Goal: Check status: Check status

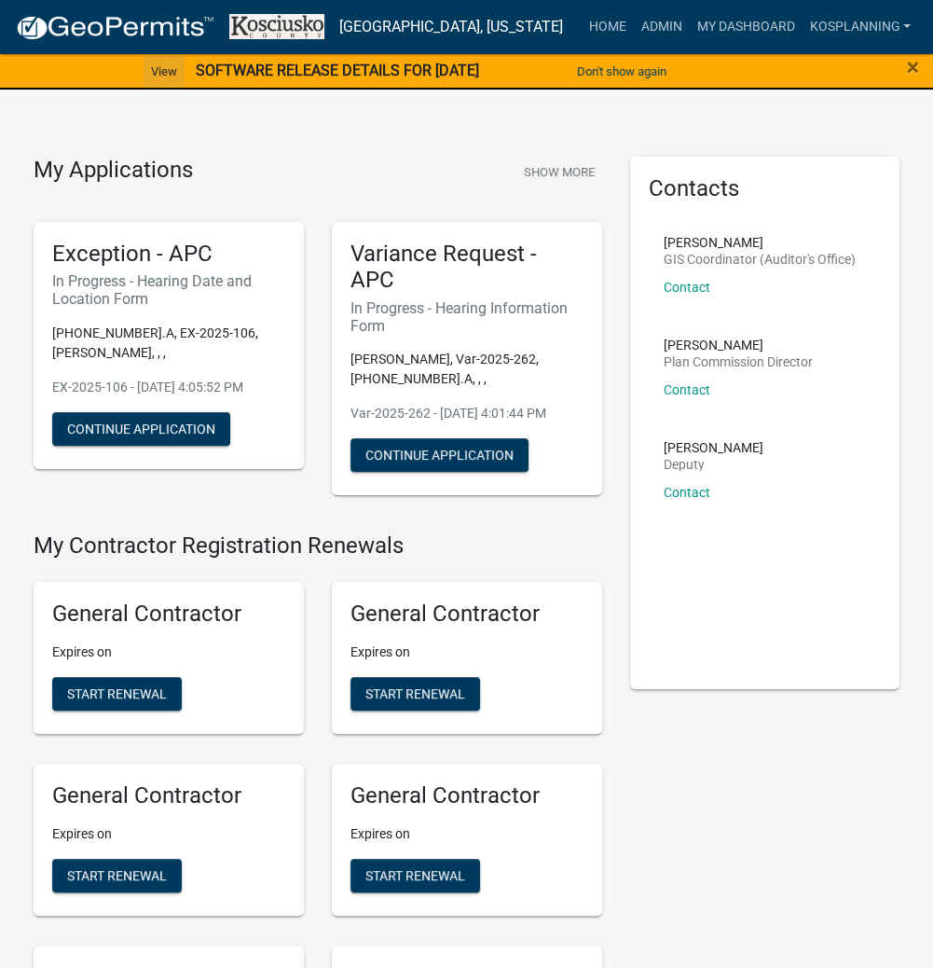
click at [152, 71] on link "View" at bounding box center [164, 71] width 41 height 31
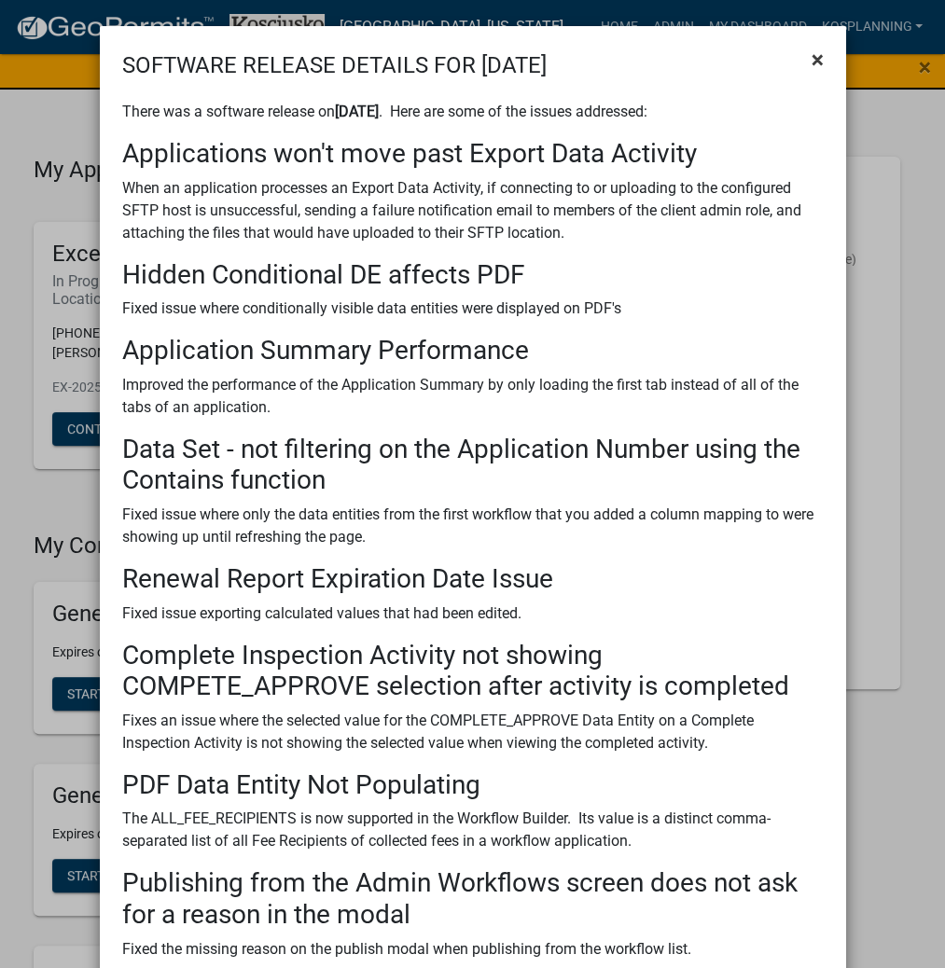
click at [812, 56] on span "×" at bounding box center [817, 60] width 12 height 26
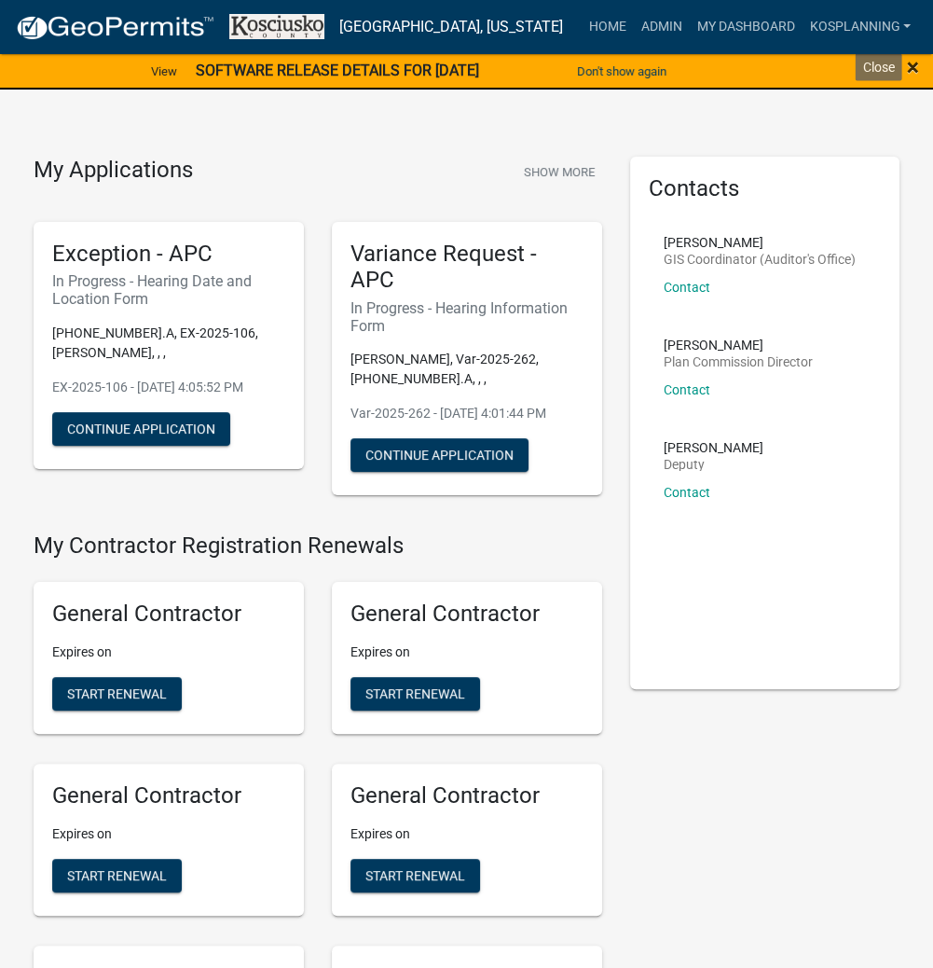
click at [906, 65] on div "× Close" at bounding box center [894, 71] width 77 height 39
click at [641, 72] on button "Don't show again" at bounding box center [622, 71] width 104 height 31
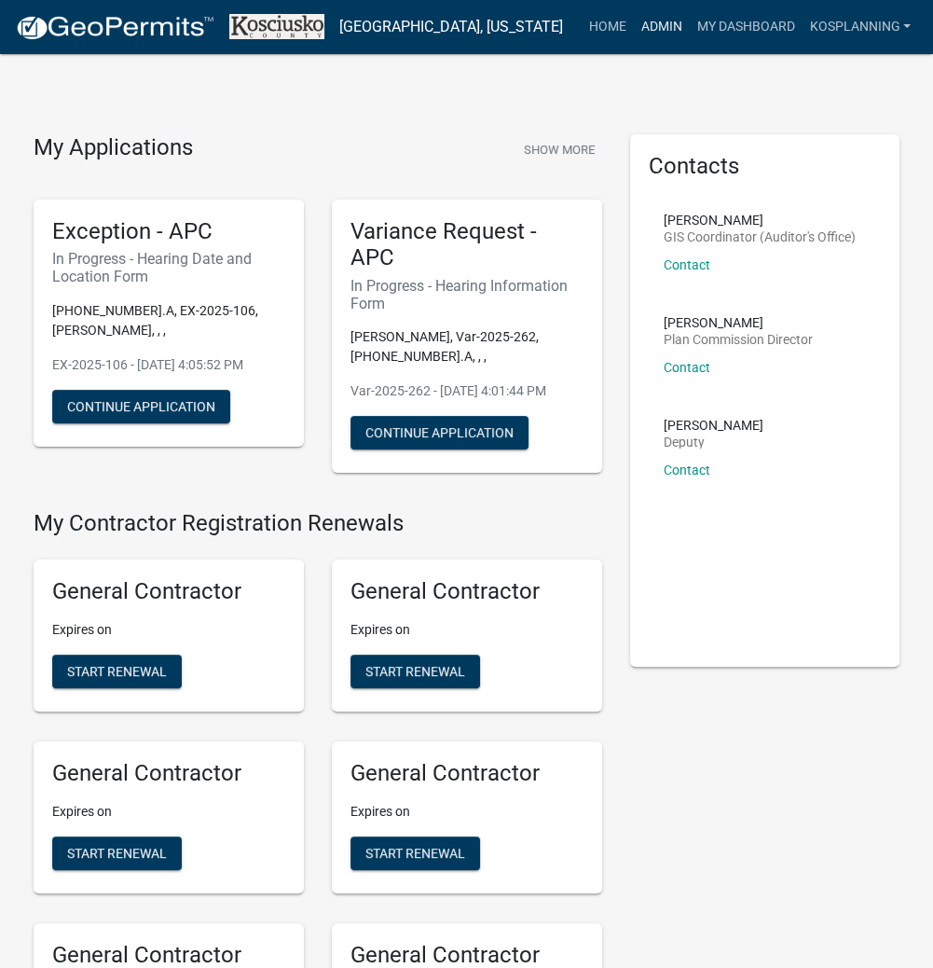
drag, startPoint x: 657, startPoint y: 29, endPoint x: 656, endPoint y: 56, distance: 27.1
click at [657, 29] on link "Admin" at bounding box center [661, 26] width 56 height 35
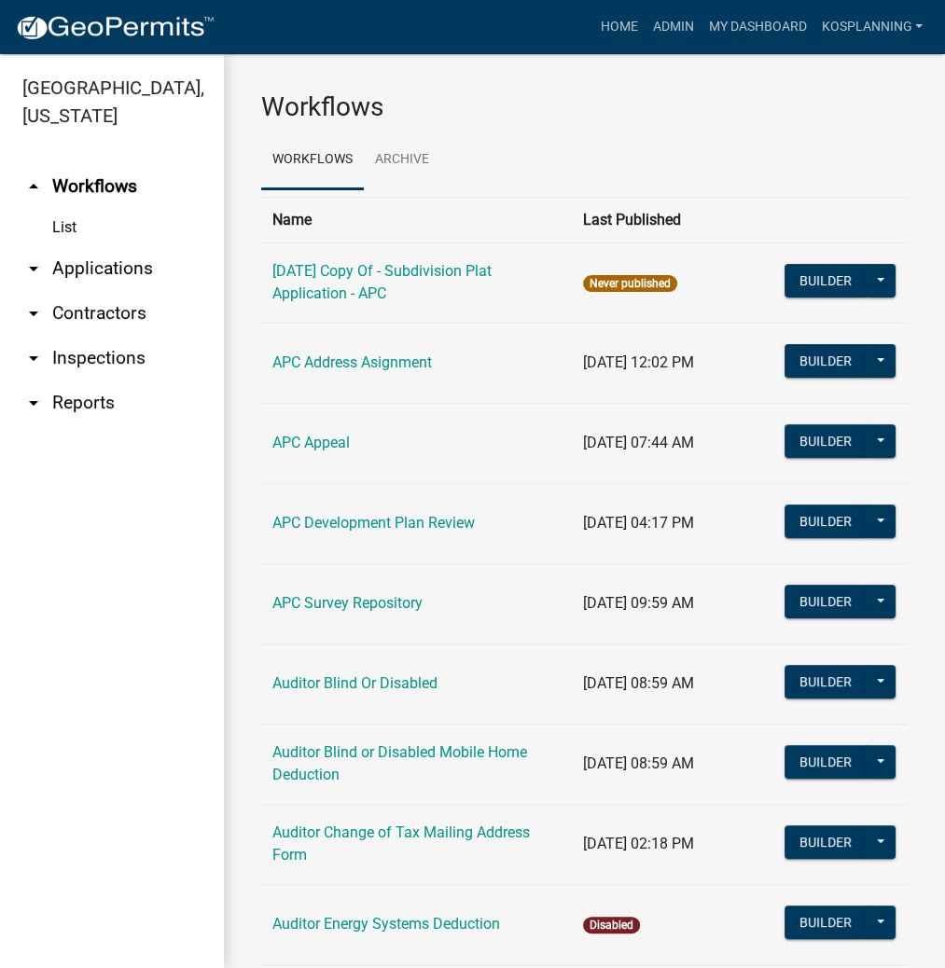
click at [100, 257] on link "arrow_drop_down Applications" at bounding box center [112, 268] width 224 height 45
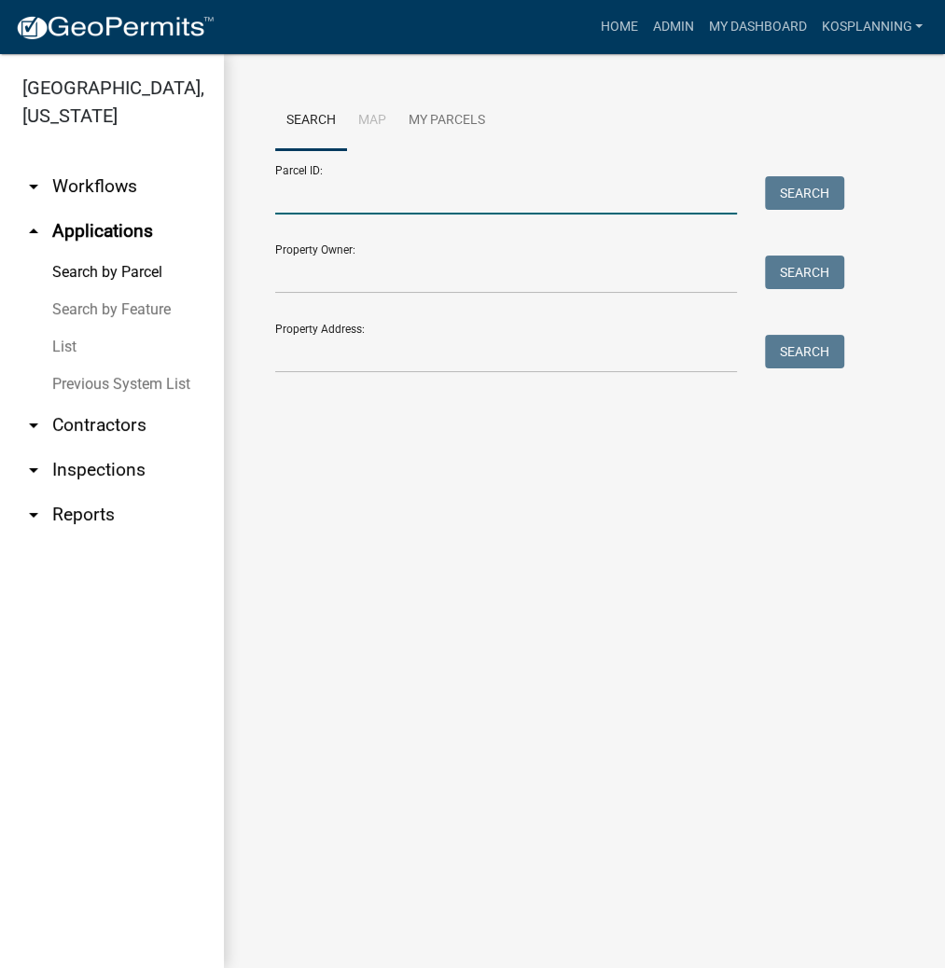
click at [298, 208] on input "Parcel ID:" at bounding box center [506, 195] width 462 height 38
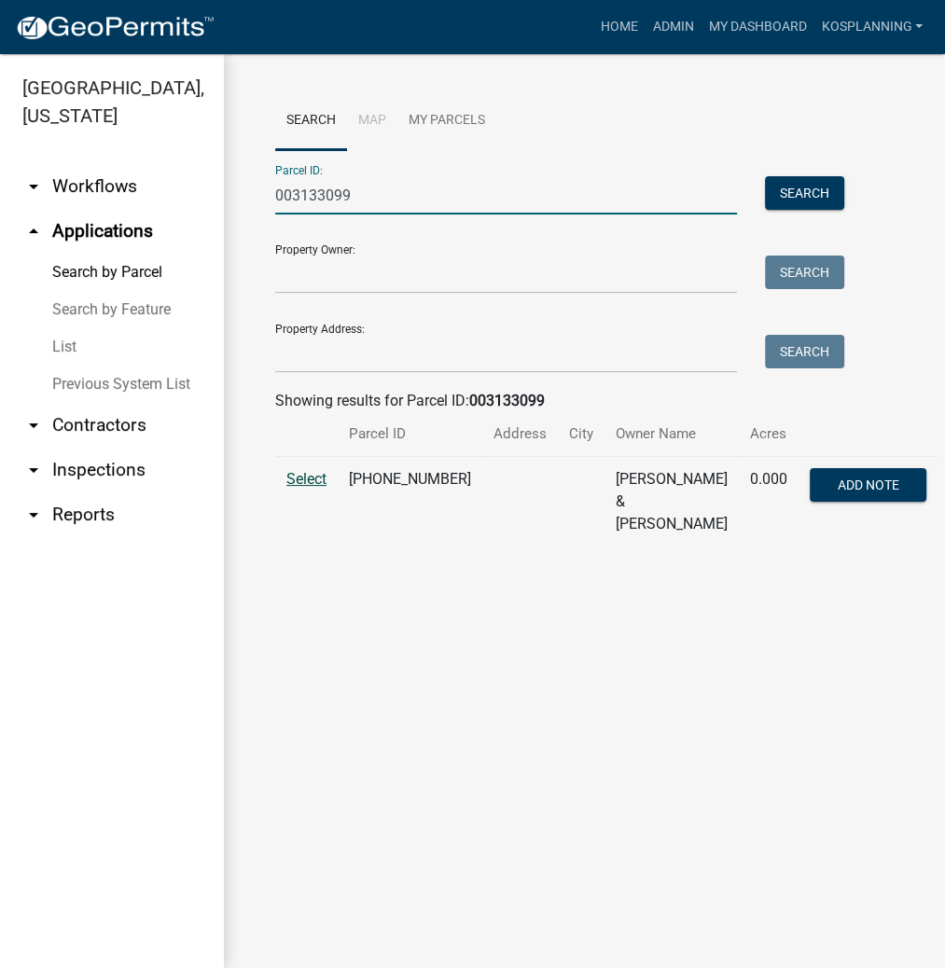
type input "003133099"
click at [298, 471] on span "Select" at bounding box center [306, 479] width 40 height 18
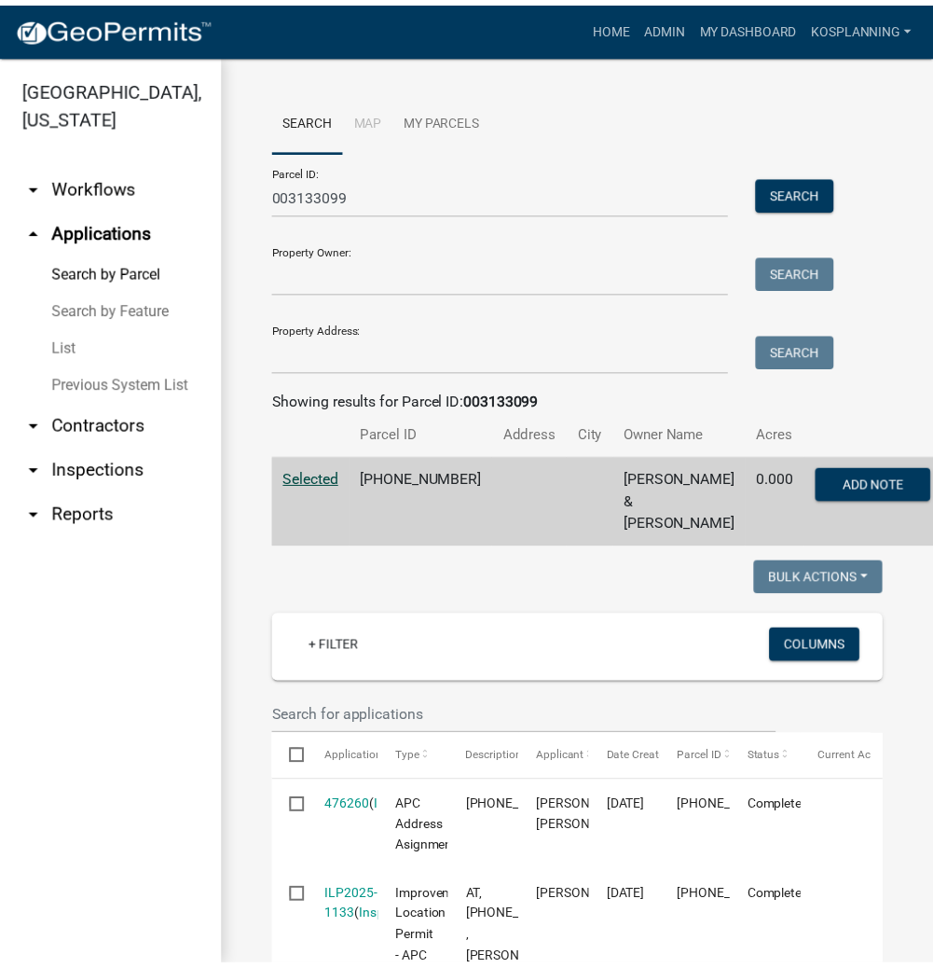
scroll to position [298, 0]
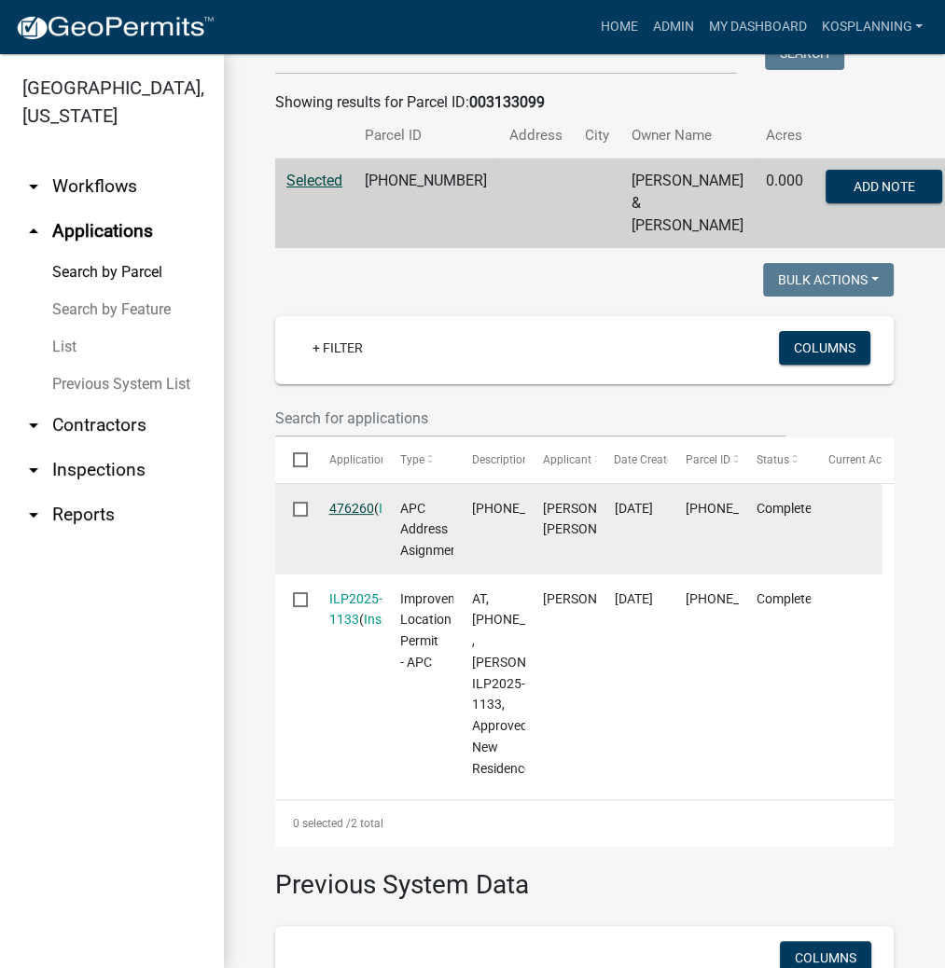
click at [338, 516] on link "476260" at bounding box center [351, 508] width 45 height 15
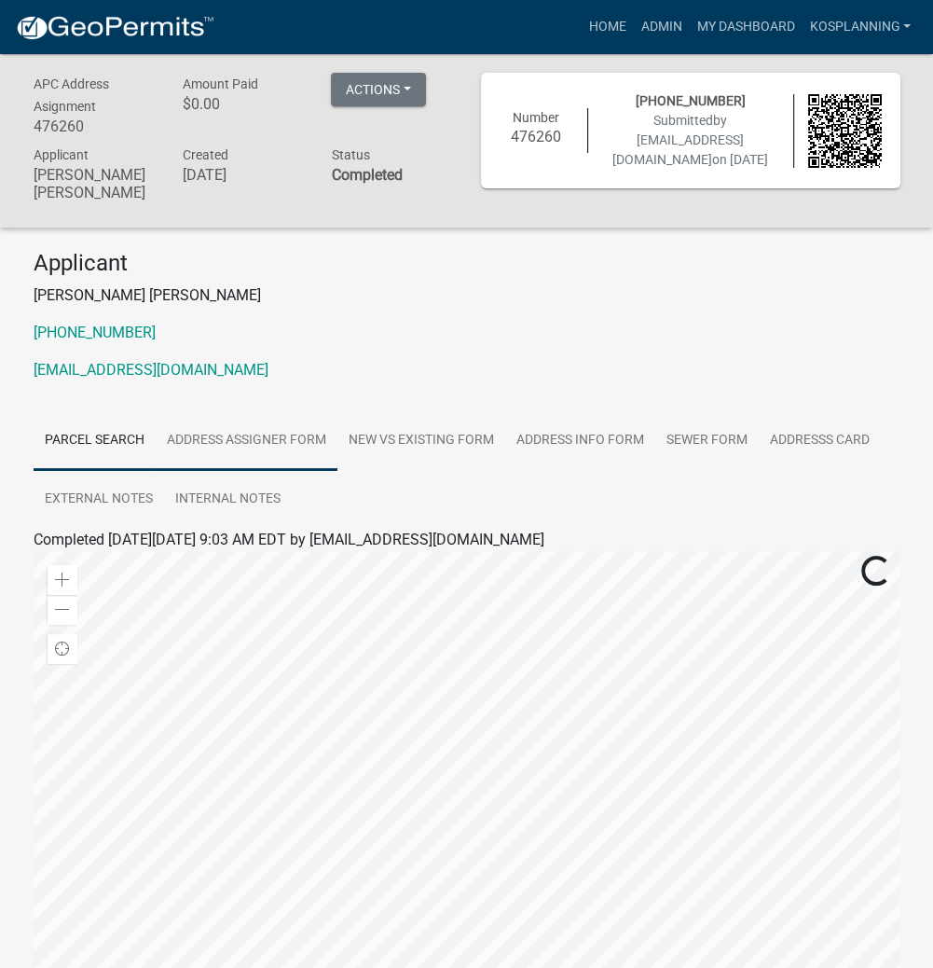
click at [260, 431] on link "Address Assigner Form" at bounding box center [247, 441] width 182 height 60
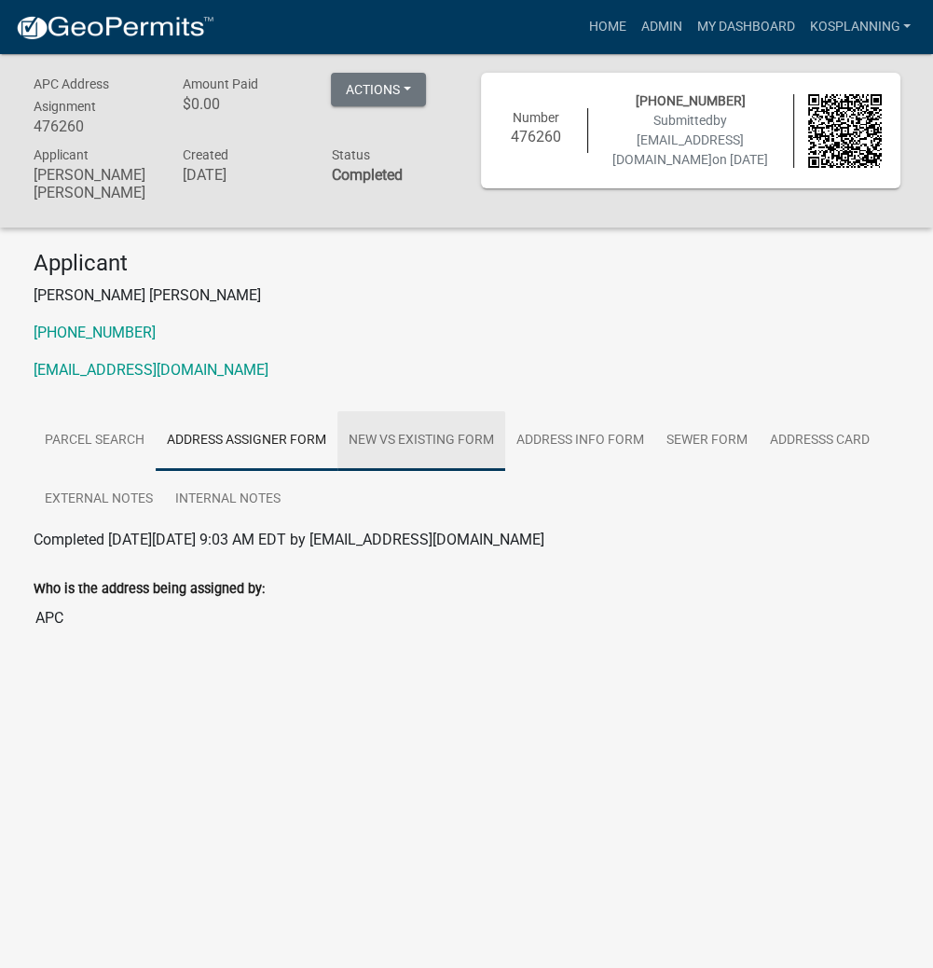
click at [407, 435] on link "New vs Existing Form" at bounding box center [422, 441] width 168 height 60
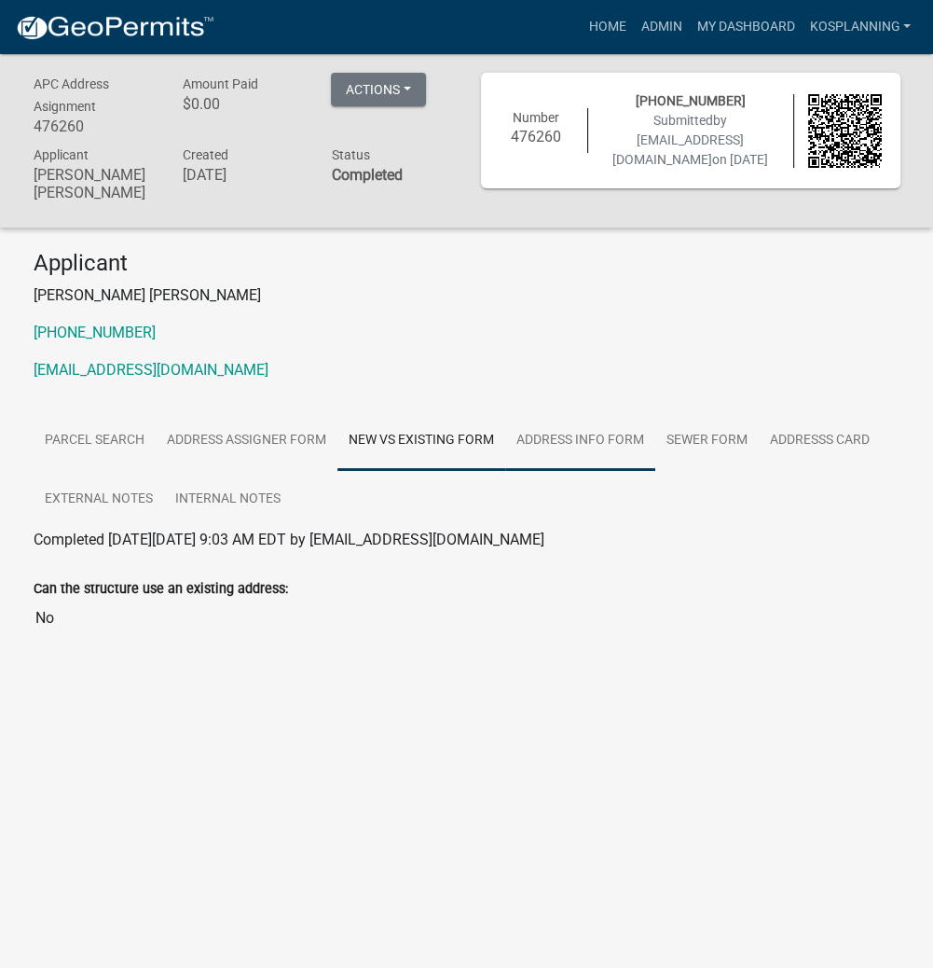
click at [559, 445] on link "Address Info Form" at bounding box center [580, 441] width 150 height 60
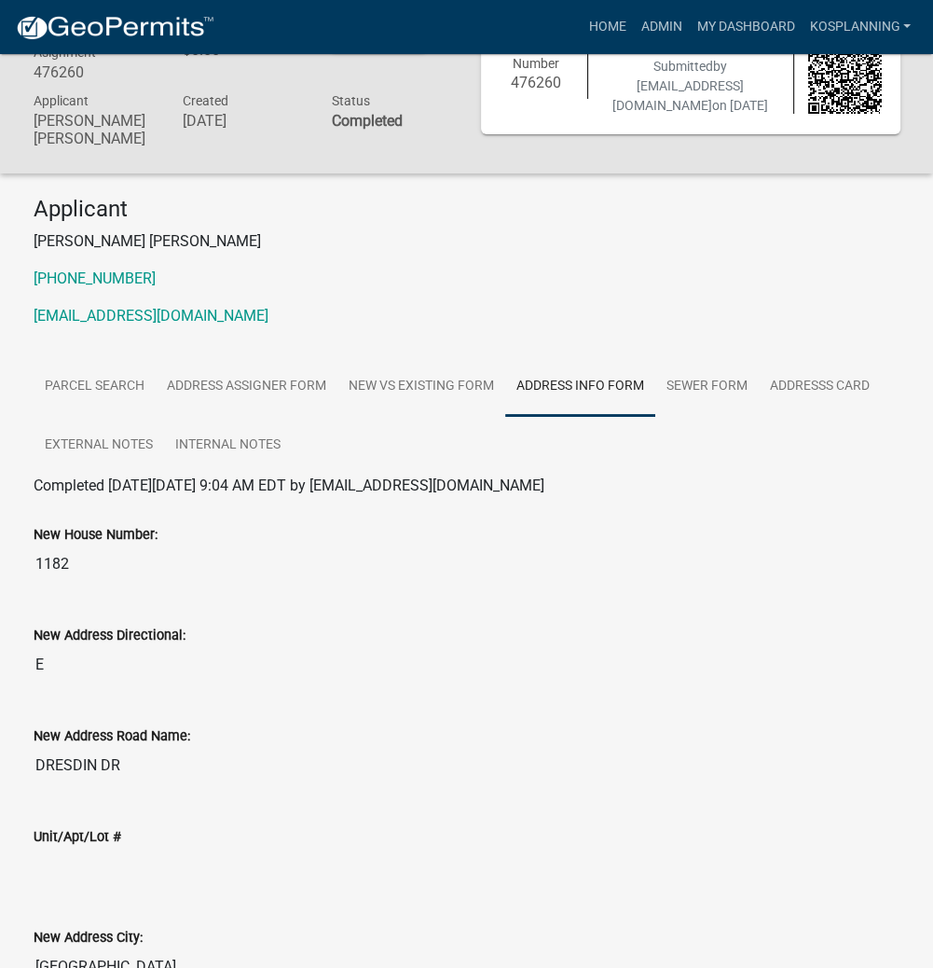
scroll to position [53, 0]
click at [788, 387] on link "Addresss Card" at bounding box center [820, 388] width 122 height 60
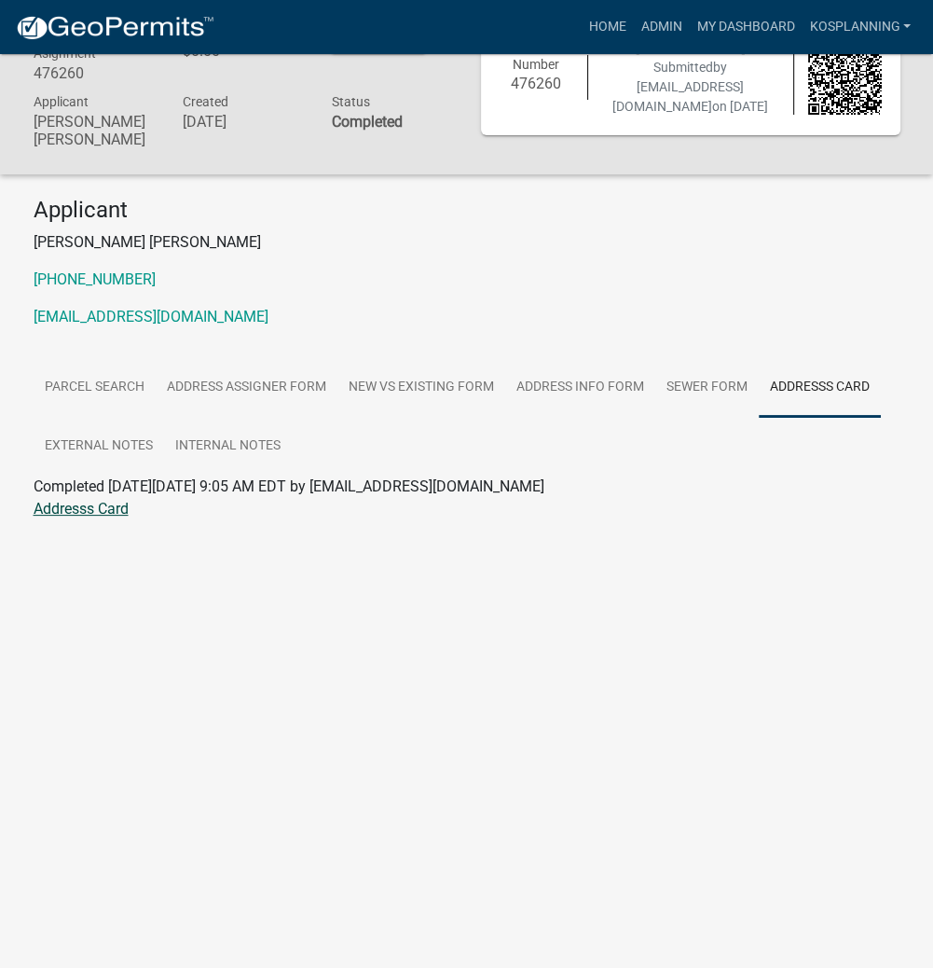
click at [80, 507] on link "Addresss Card" at bounding box center [81, 509] width 95 height 18
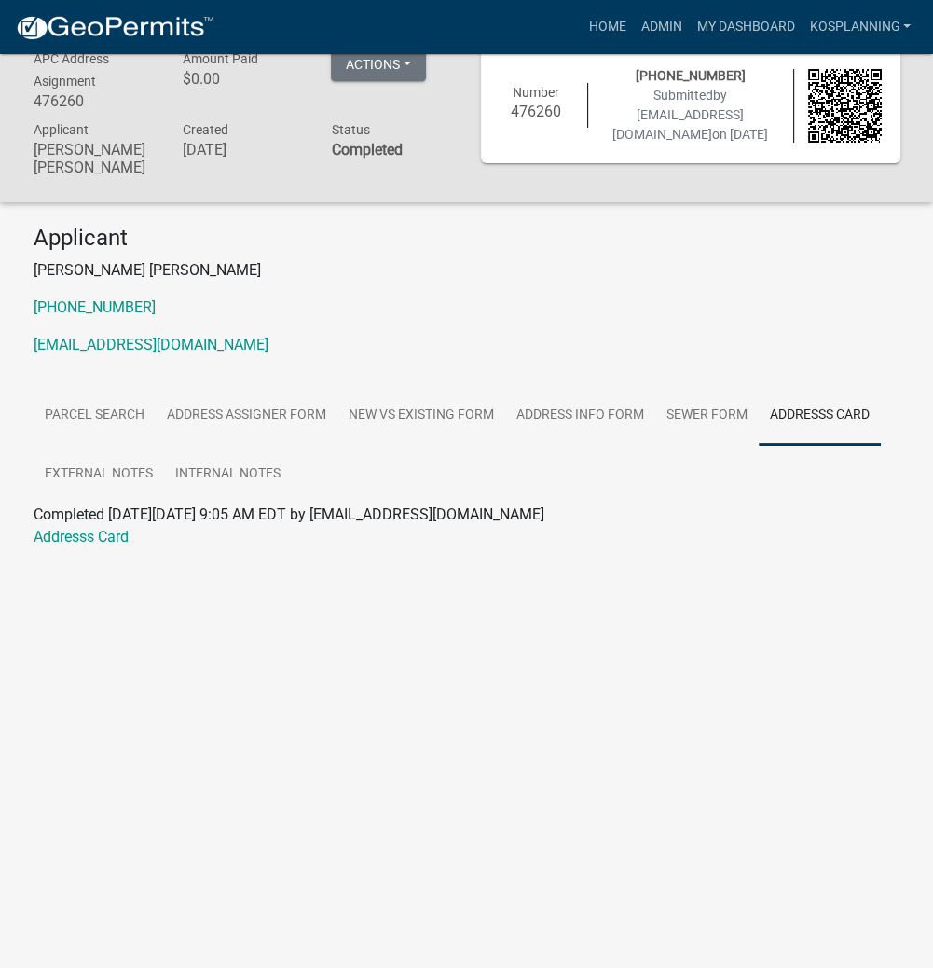
scroll to position [0, 0]
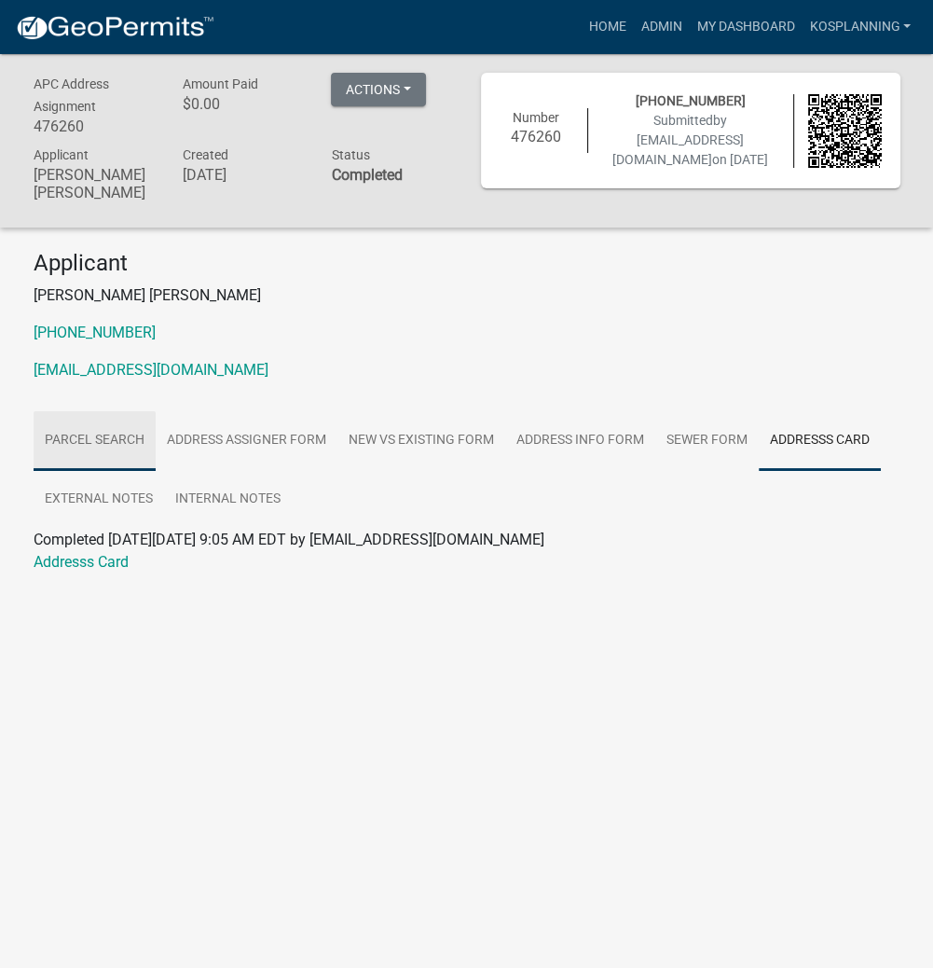
click at [126, 446] on link "Parcel search" at bounding box center [95, 441] width 122 height 60
click at [172, 440] on link "Address Assigner Form" at bounding box center [247, 441] width 182 height 60
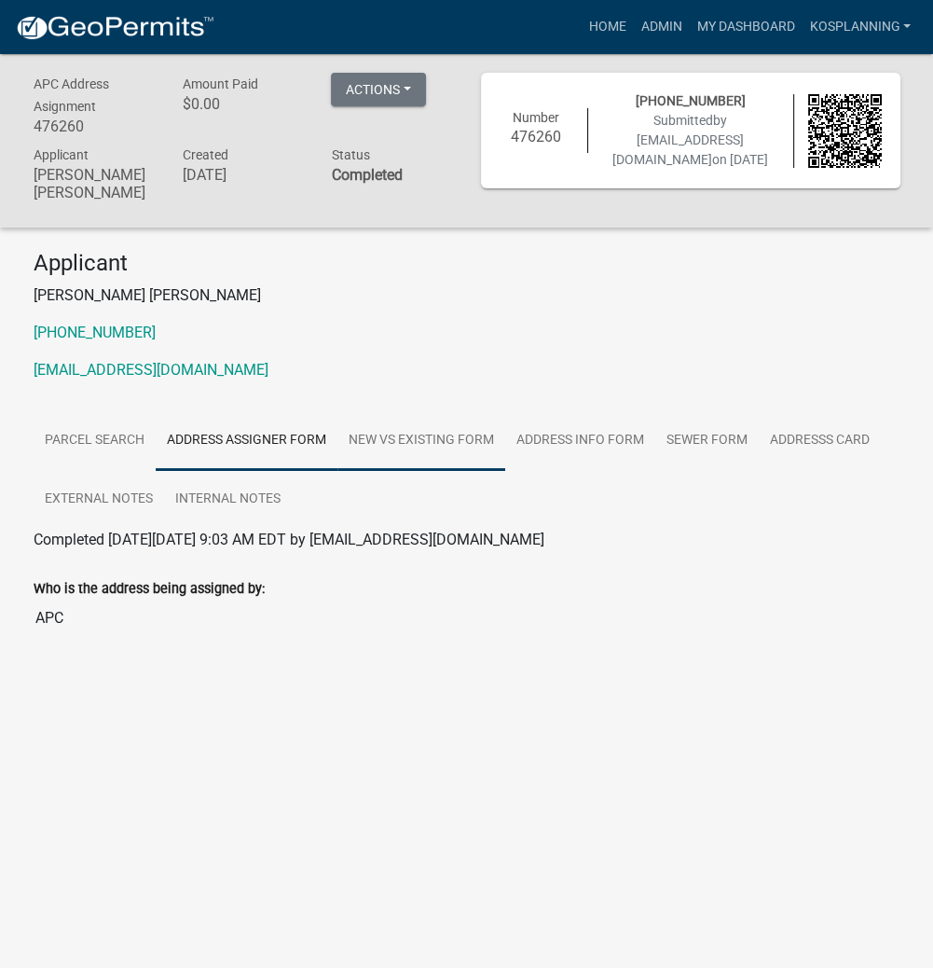
click at [401, 440] on link "New vs Existing Form" at bounding box center [422, 441] width 168 height 60
click at [562, 426] on link "Address Info Form" at bounding box center [580, 441] width 150 height 60
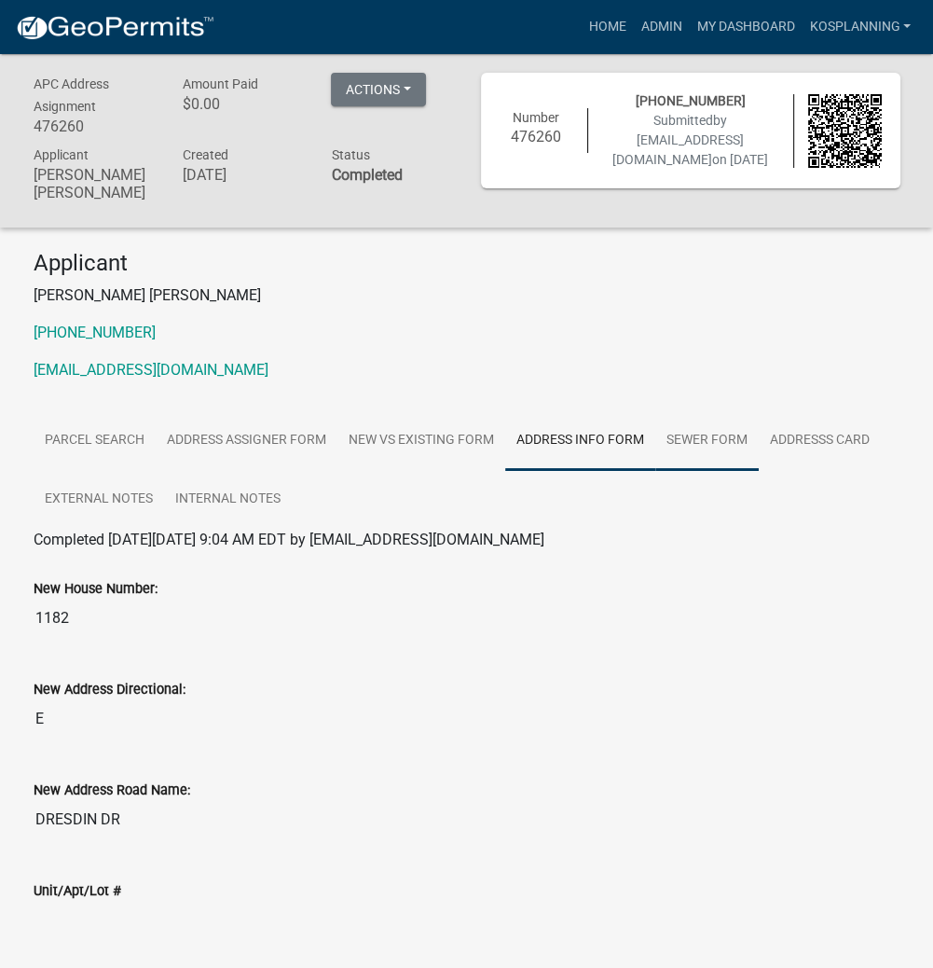
click at [705, 448] on link "Sewer Form" at bounding box center [708, 441] width 104 height 60
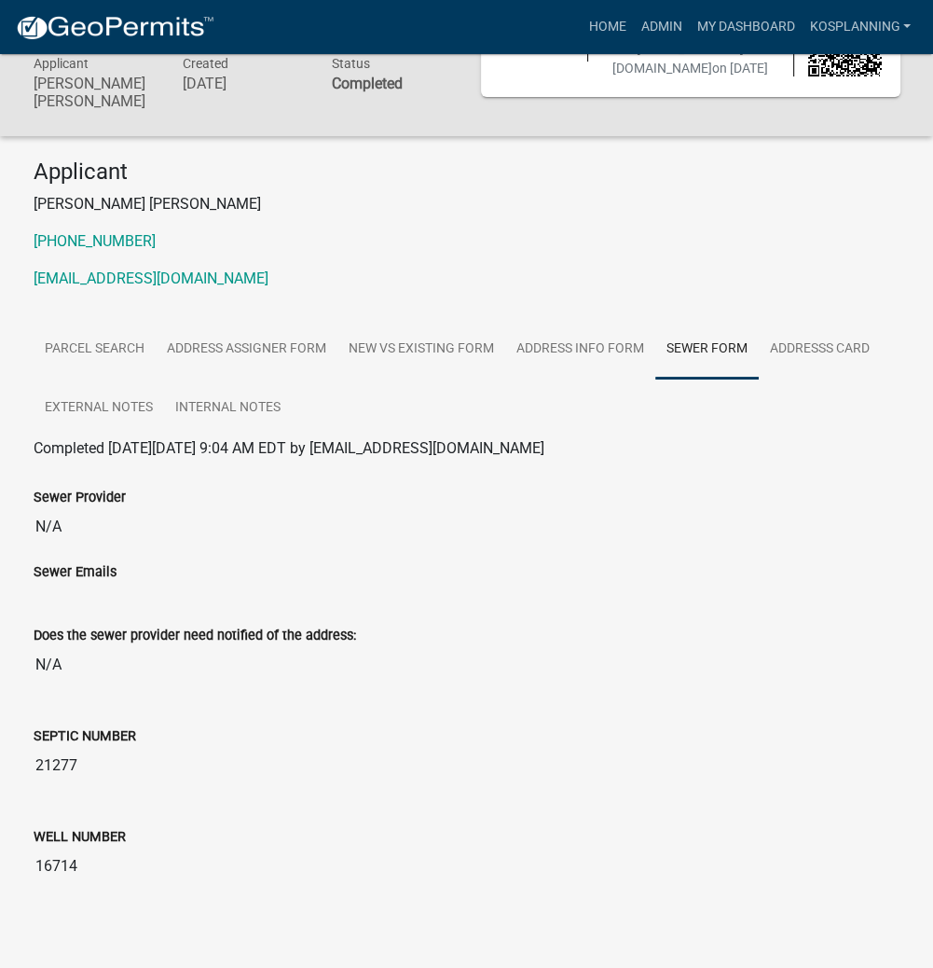
scroll to position [101, 0]
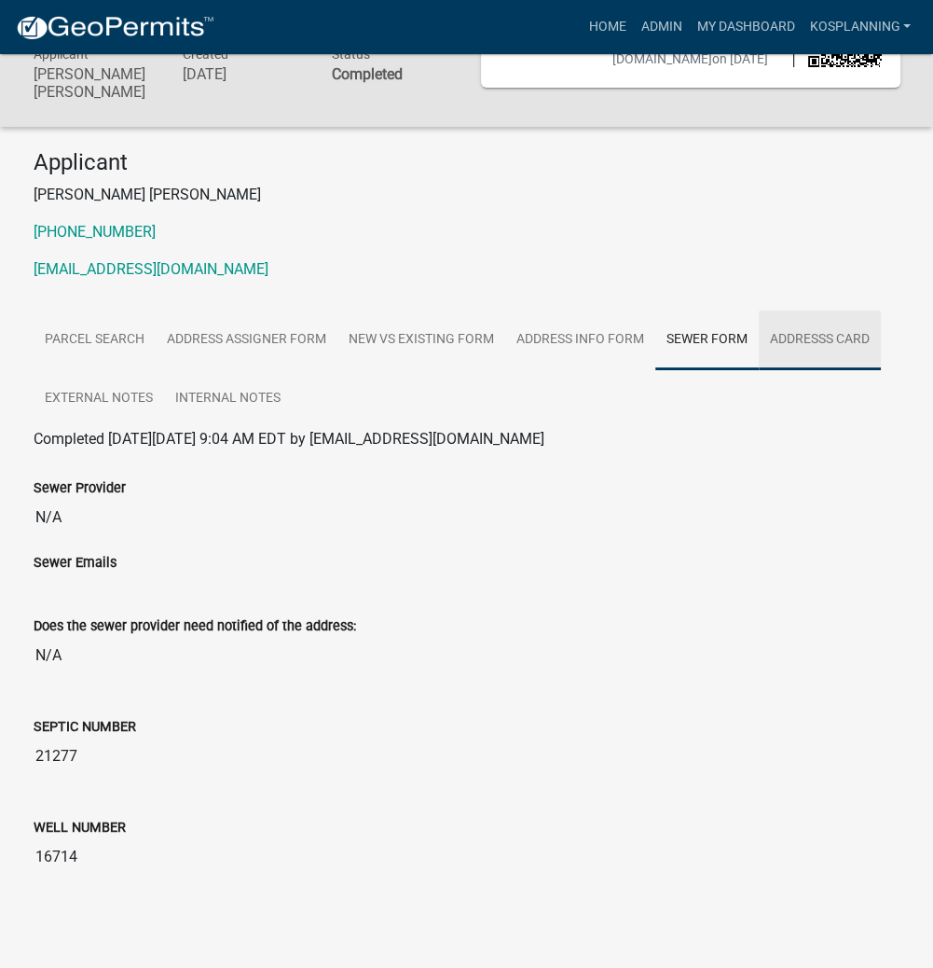
click at [812, 340] on link "Addresss Card" at bounding box center [820, 341] width 122 height 60
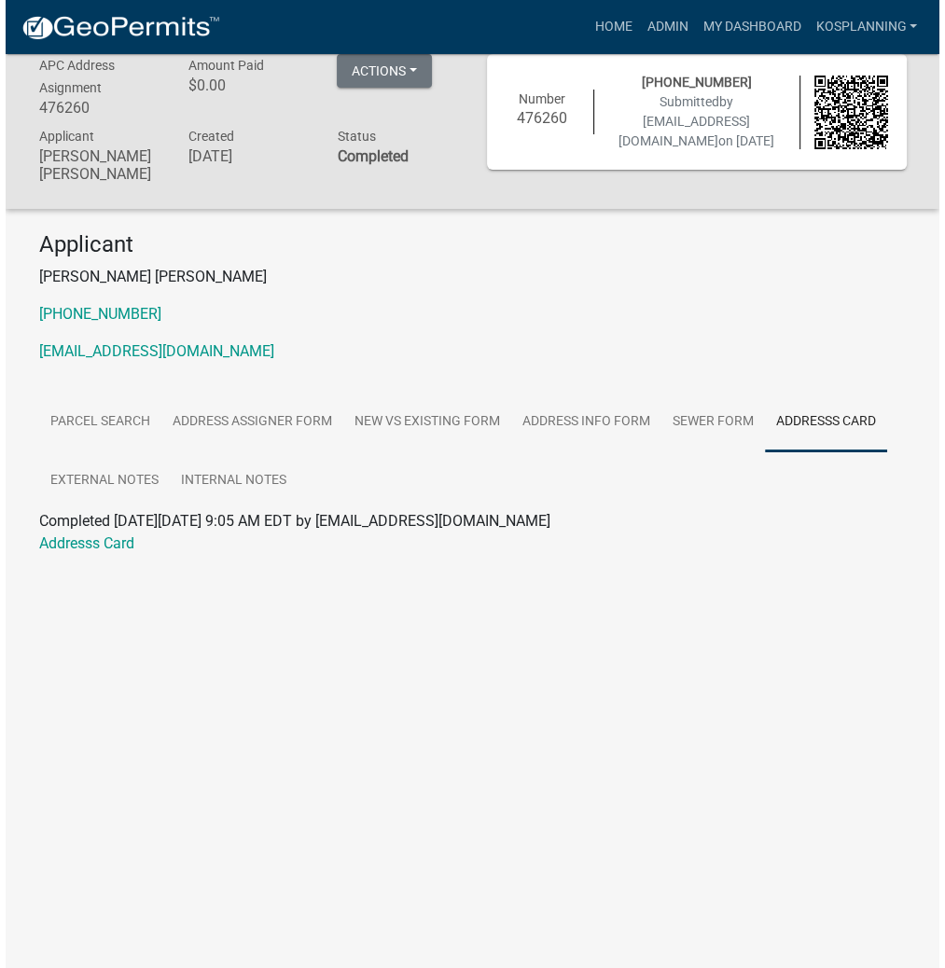
scroll to position [0, 0]
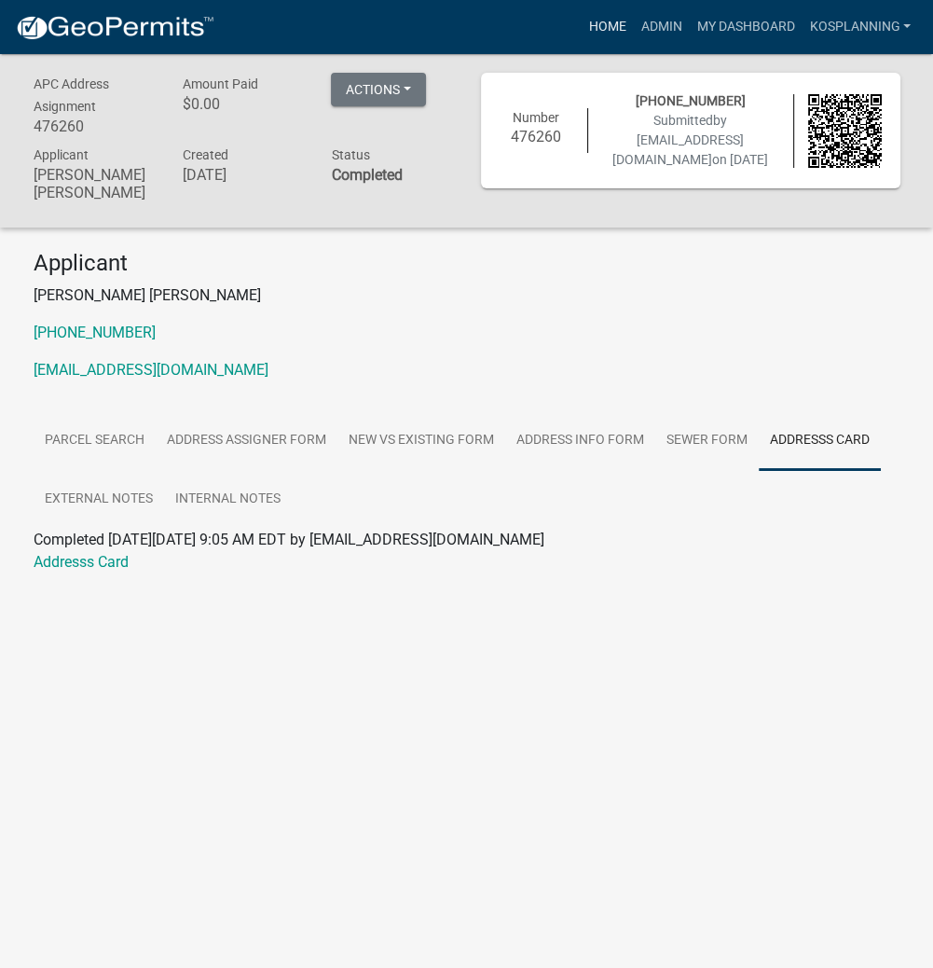
click at [606, 18] on link "Home" at bounding box center [607, 26] width 52 height 35
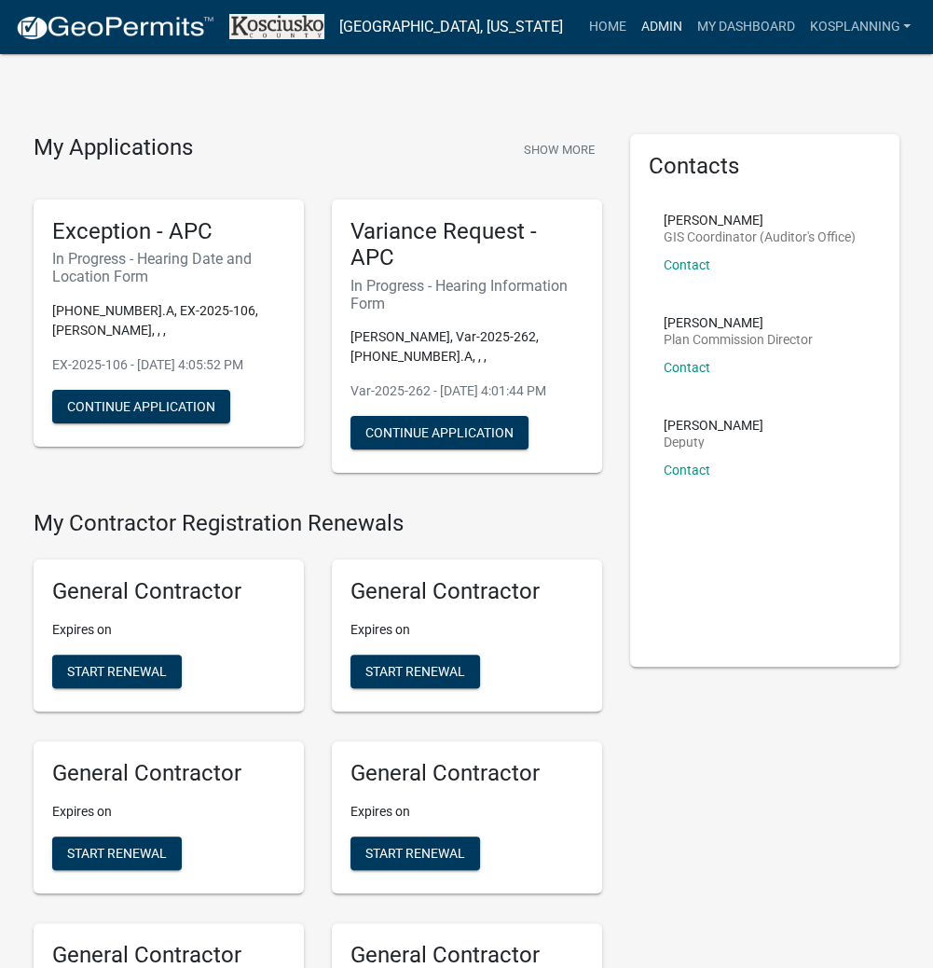
click at [654, 24] on link "Admin" at bounding box center [661, 26] width 56 height 35
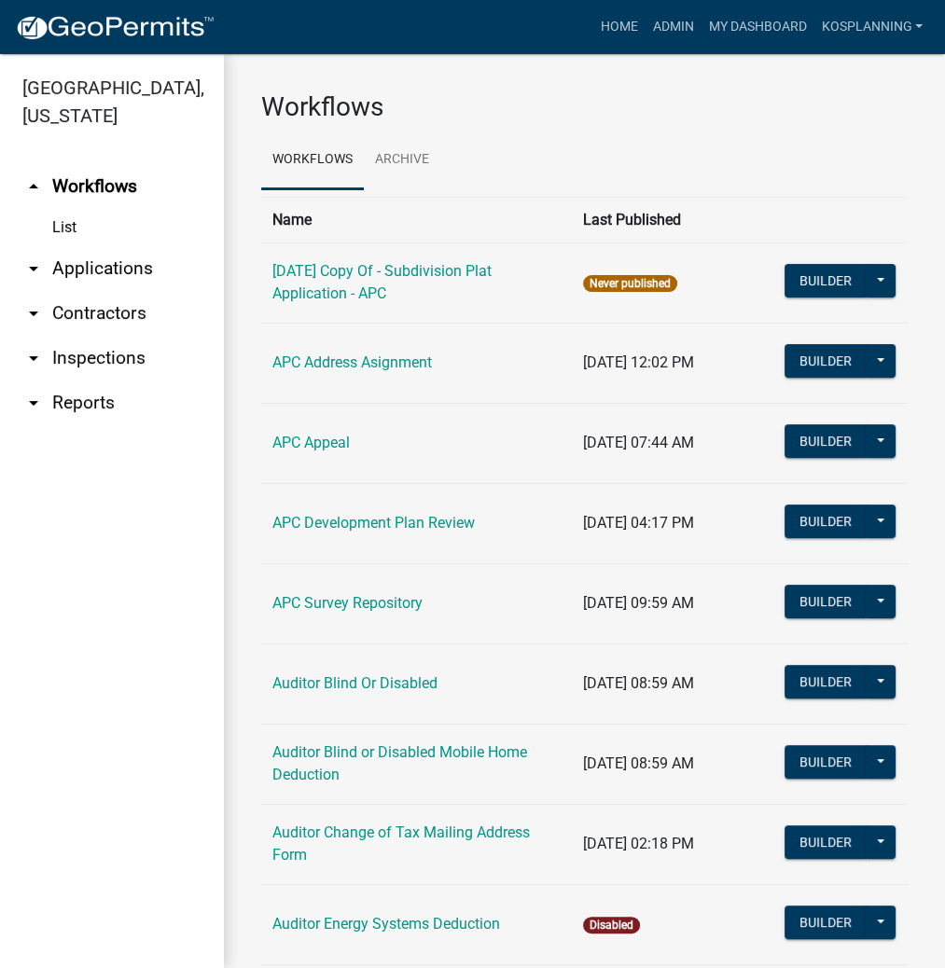
click at [90, 274] on link "arrow_drop_down Applications" at bounding box center [112, 268] width 224 height 45
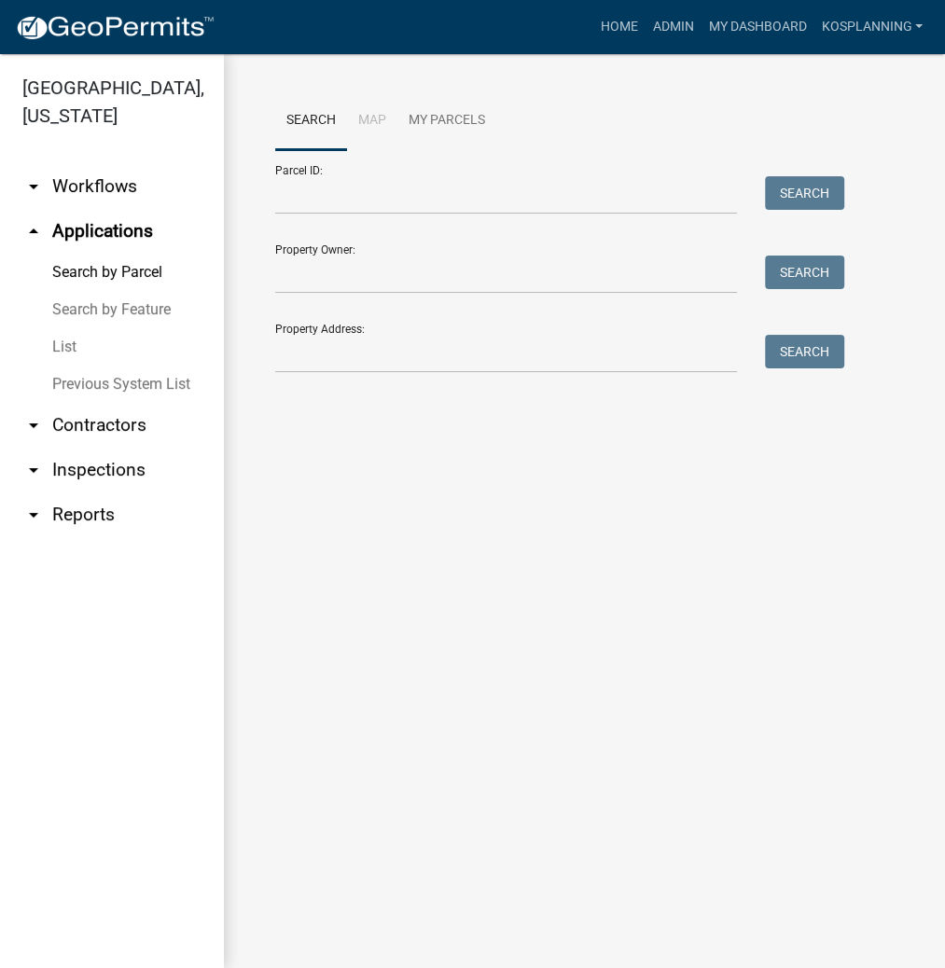
click at [64, 343] on link "List" at bounding box center [112, 346] width 224 height 37
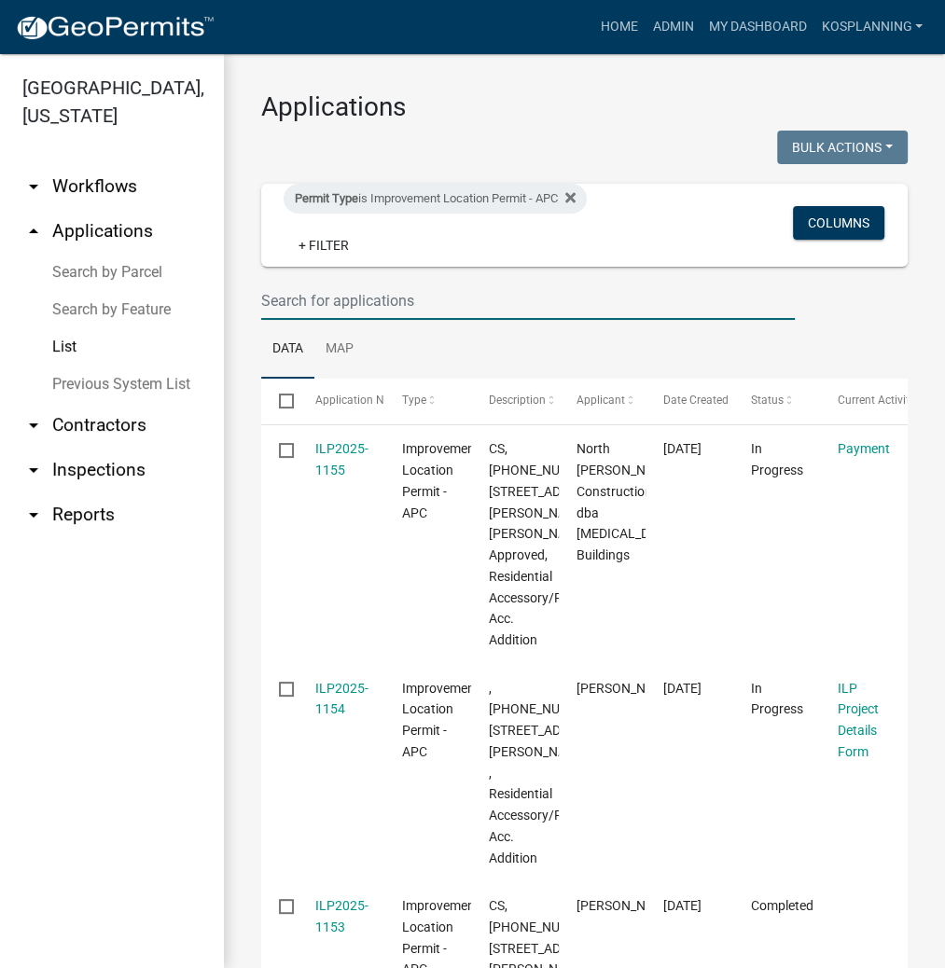
click at [306, 296] on input "text" at bounding box center [527, 301] width 533 height 38
type input "2025-1151"
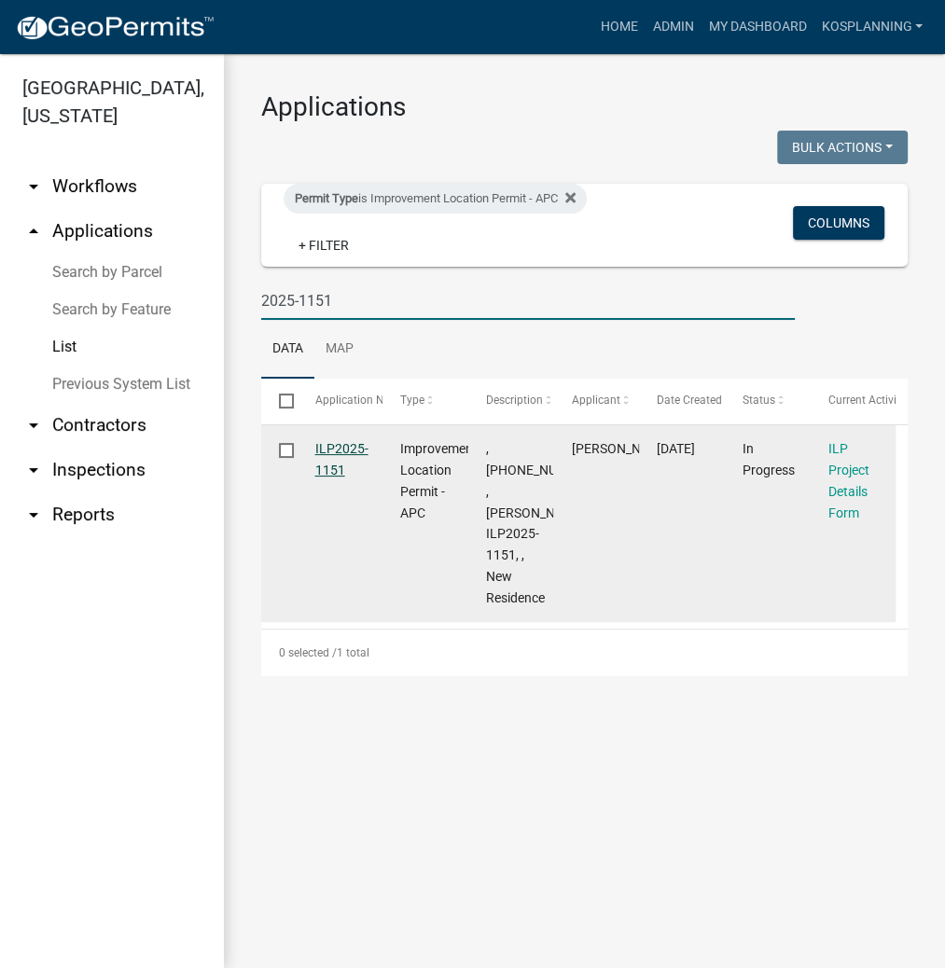
click at [344, 449] on link "ILP2025-1151" at bounding box center [341, 459] width 53 height 36
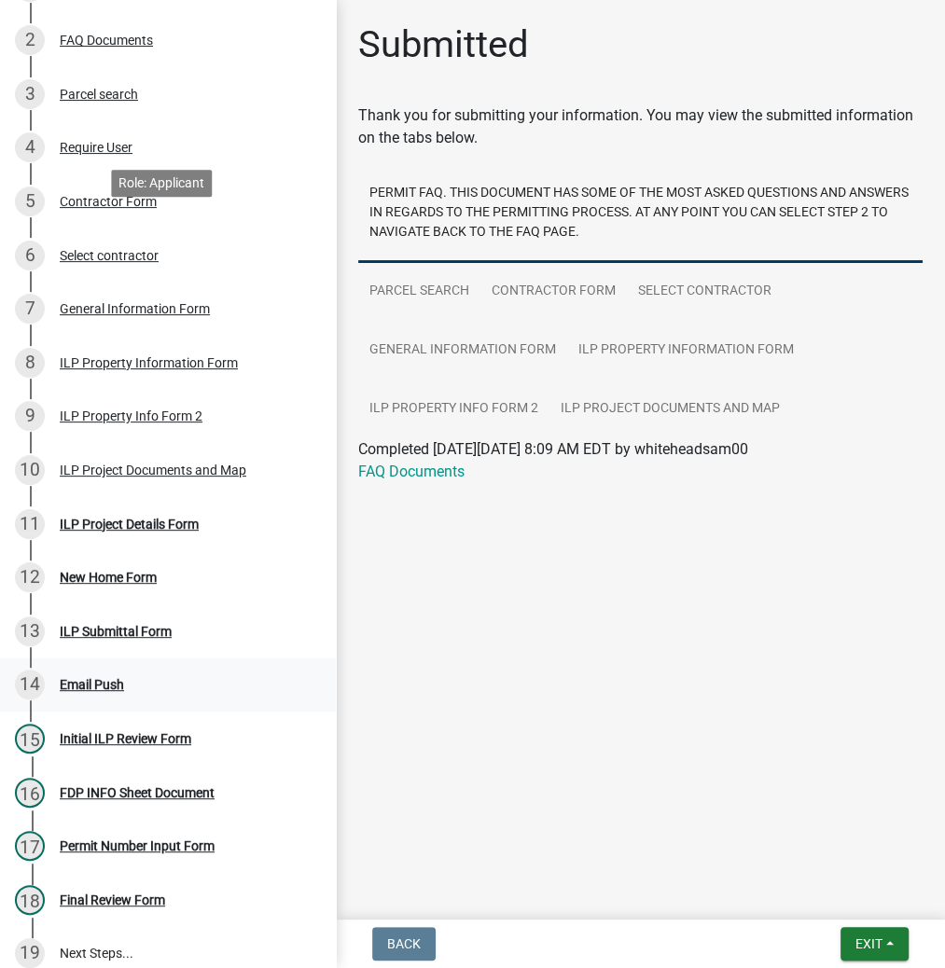
scroll to position [298, 0]
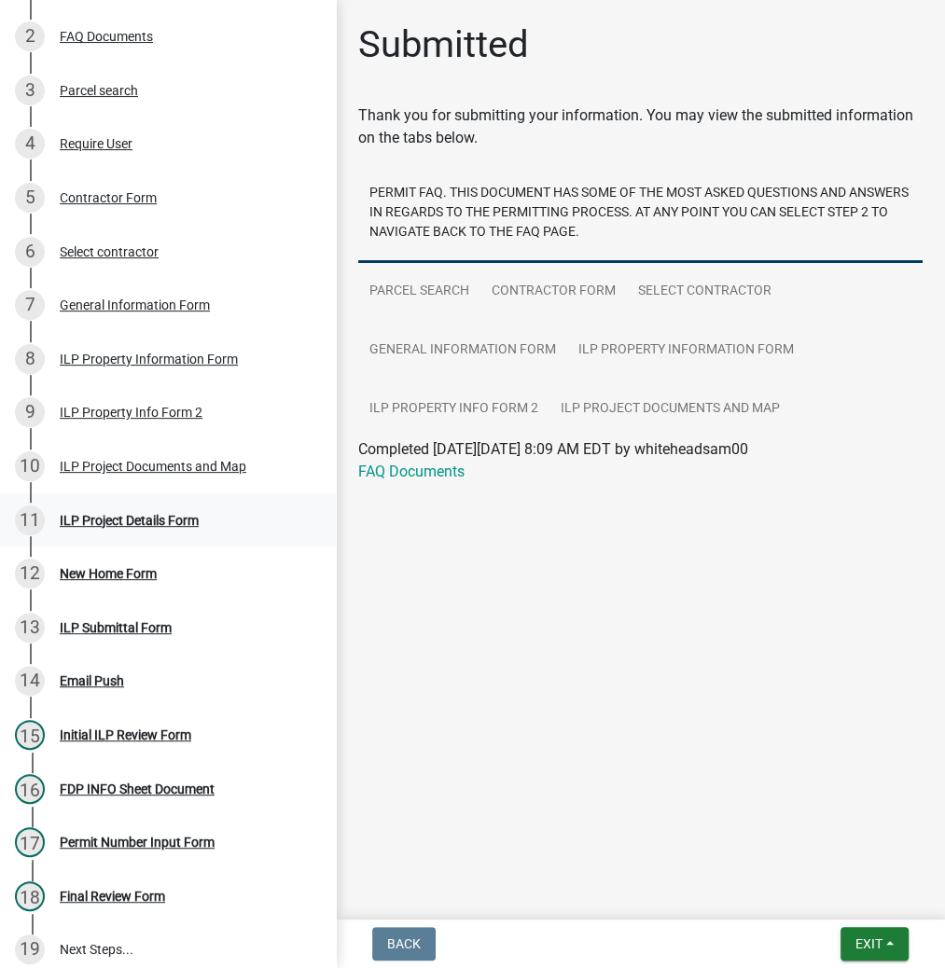
click at [123, 518] on div "ILP Project Details Form" at bounding box center [129, 520] width 139 height 13
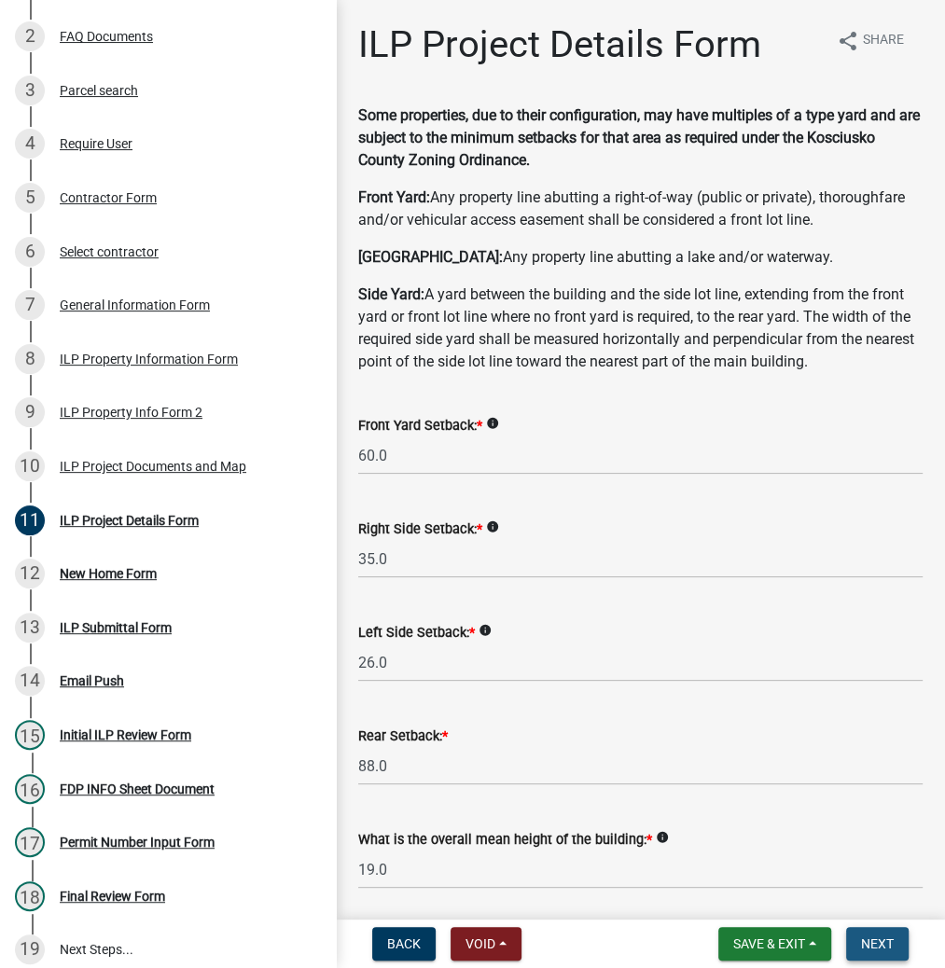
click at [869, 947] on span "Next" at bounding box center [877, 943] width 33 height 15
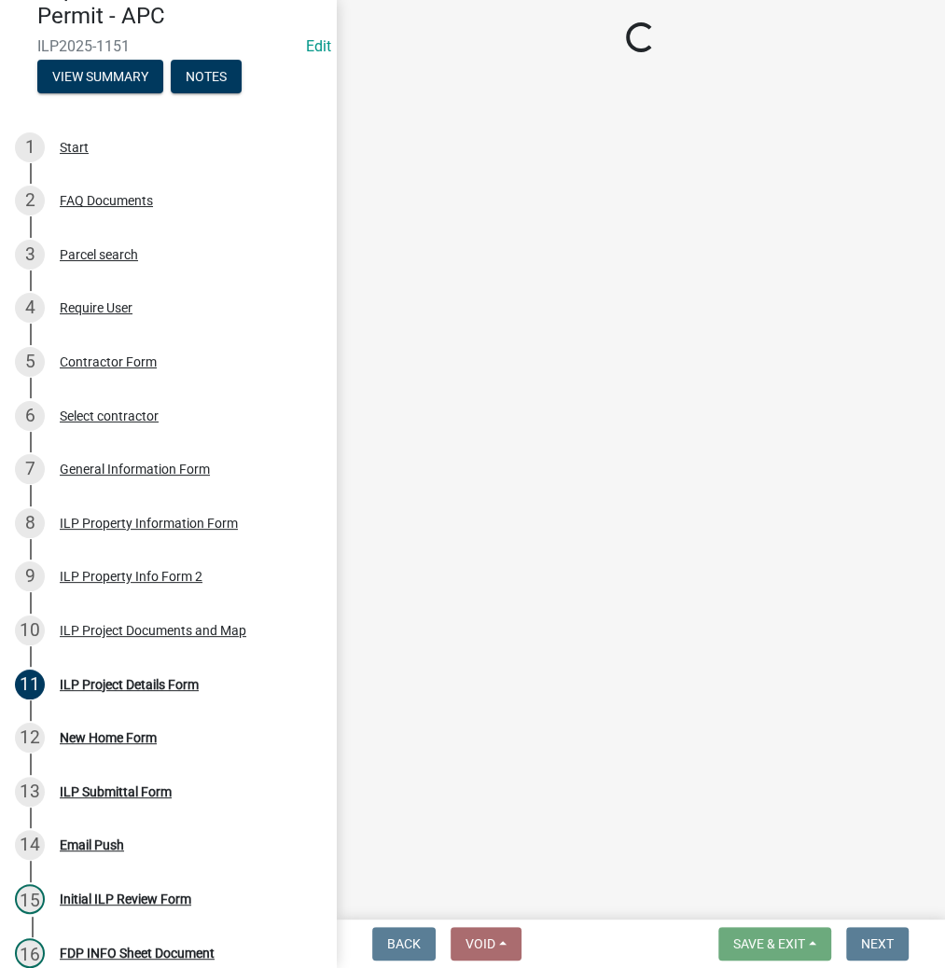
scroll to position [0, 0]
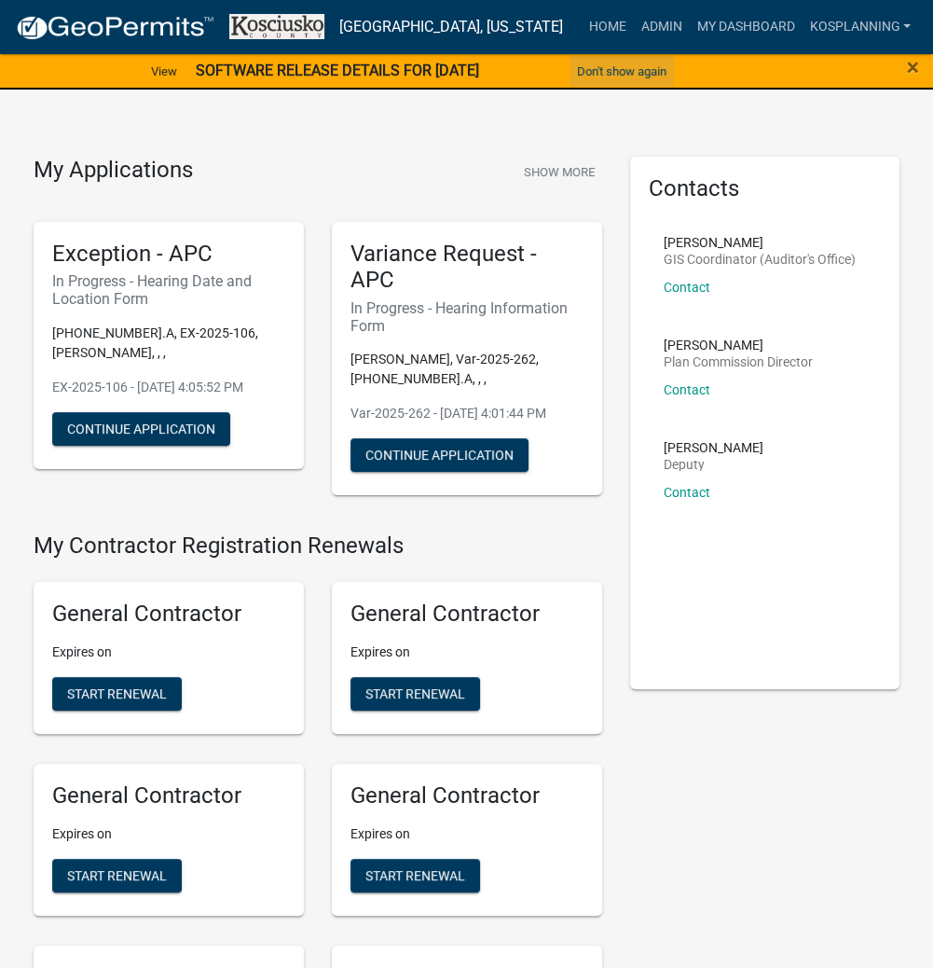
click at [665, 75] on button "Don't show again" at bounding box center [622, 71] width 104 height 31
